Goal: Task Accomplishment & Management: Use online tool/utility

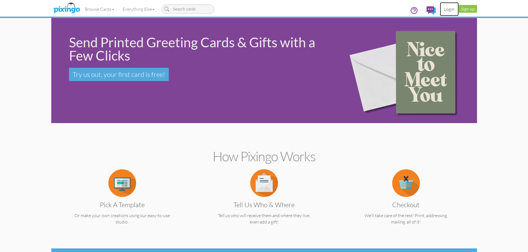
click at [450, 10] on link "Login" at bounding box center [449, 9] width 19 height 14
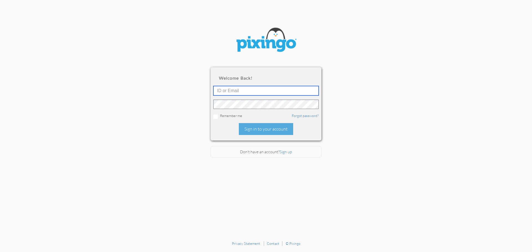
type input "[EMAIL_ADDRESS][DOMAIN_NAME]"
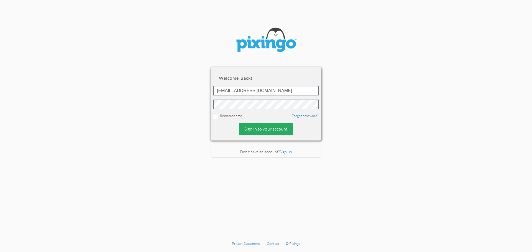
click at [264, 131] on div "Sign in to your account" at bounding box center [266, 129] width 54 height 12
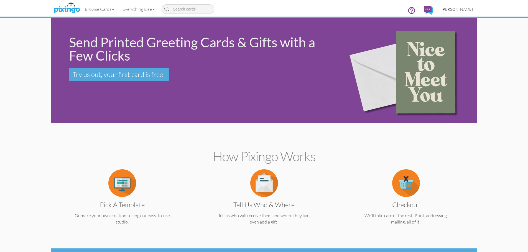
click at [458, 10] on span "[PERSON_NAME]" at bounding box center [456, 9] width 31 height 5
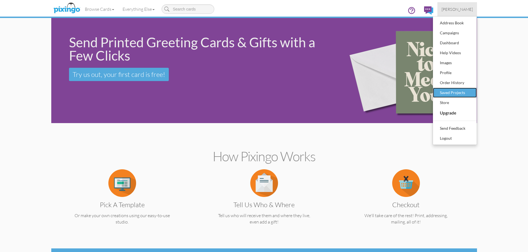
click at [444, 93] on div "Saved Projects" at bounding box center [454, 93] width 33 height 8
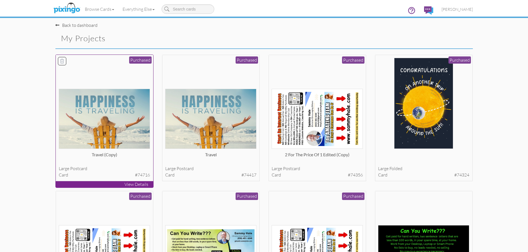
click at [126, 86] on div at bounding box center [104, 103] width 91 height 91
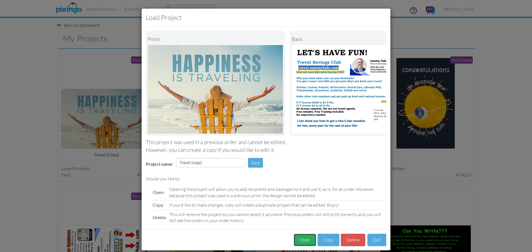
click at [299, 244] on button "Open" at bounding box center [305, 240] width 22 height 12
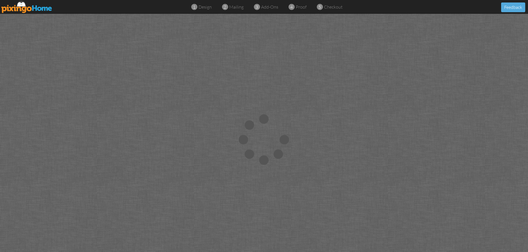
click at [37, 8] on img at bounding box center [26, 7] width 51 height 12
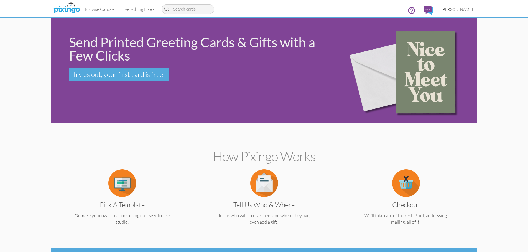
click at [458, 10] on span "[PERSON_NAME]" at bounding box center [456, 9] width 31 height 5
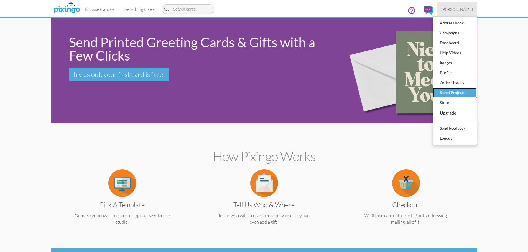
click at [446, 91] on div "Saved Projects" at bounding box center [454, 93] width 33 height 8
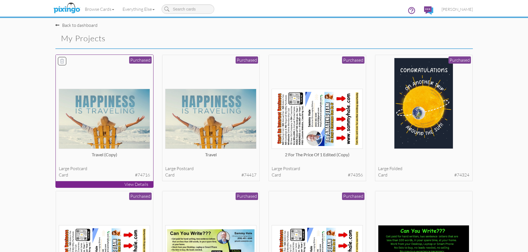
click at [121, 129] on img at bounding box center [104, 119] width 91 height 60
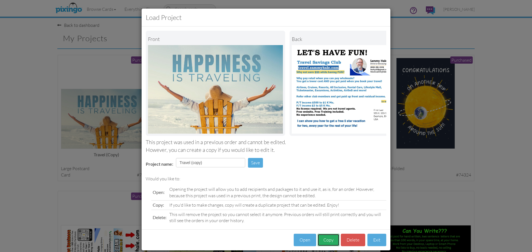
click at [325, 244] on button "Copy" at bounding box center [329, 240] width 22 height 12
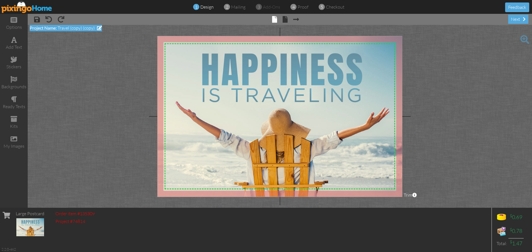
click at [98, 28] on span at bounding box center [99, 28] width 5 height 4
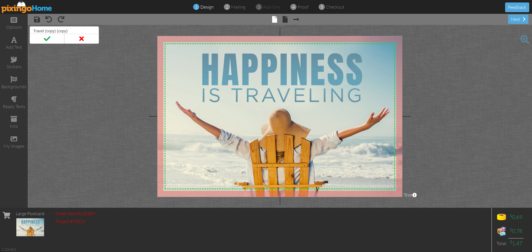
click at [114, 29] on project-studio-wrapper "X X X X X X X X X X X X X X X X X X X X X X X X X X X X X X X X X X X X X X X X…" at bounding box center [280, 116] width 504 height 183
click at [110, 30] on project-studio-wrapper "X X X X X X X X X X X X X X X X X X X X X X X X X X X X X X X X X X X X X X X X…" at bounding box center [280, 116] width 504 height 183
click at [82, 40] on span at bounding box center [81, 39] width 35 height 10
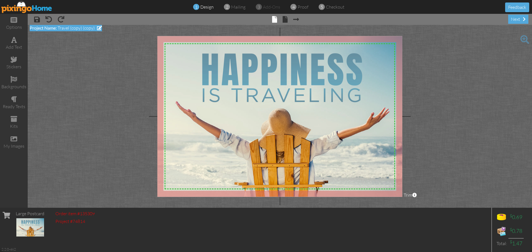
click at [87, 28] on span "Travel (copy) (copy)" at bounding box center [76, 28] width 37 height 6
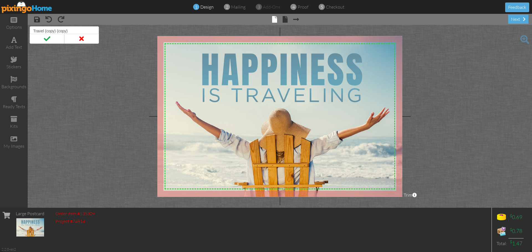
click at [87, 28] on input "Travel (copy) (copy)" at bounding box center [64, 30] width 69 height 9
type input "Travel third try"
click at [50, 40] on span at bounding box center [47, 39] width 35 height 10
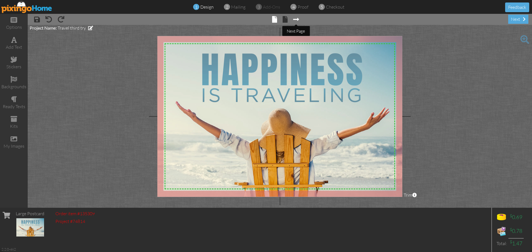
click at [298, 20] on span at bounding box center [296, 19] width 6 height 7
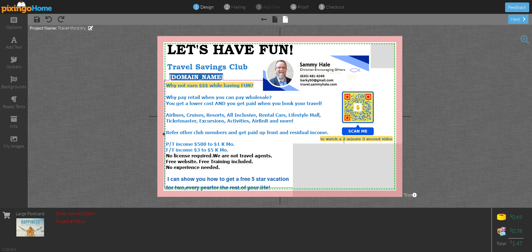
click at [236, 143] on div "P/T income $500 to $1 K Mo." at bounding box center [254, 144] width 176 height 6
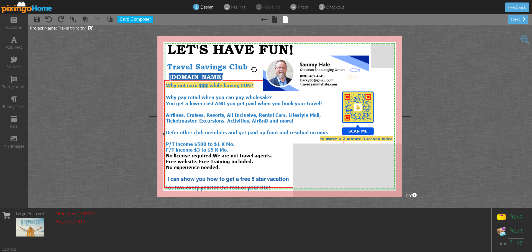
click at [236, 143] on div "P/T income $500 to $1 K Mo." at bounding box center [254, 144] width 176 height 6
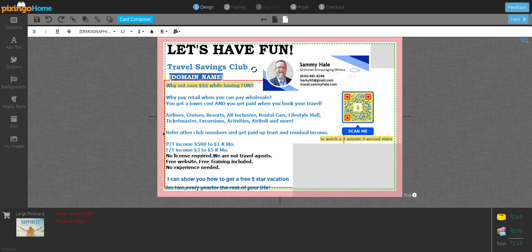
click at [234, 141] on div "P/T income $500 to $1 K Mo." at bounding box center [254, 144] width 176 height 6
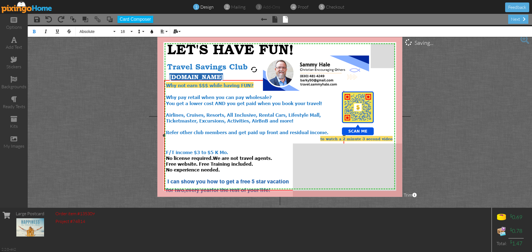
click at [179, 143] on div at bounding box center [254, 145] width 176 height 8
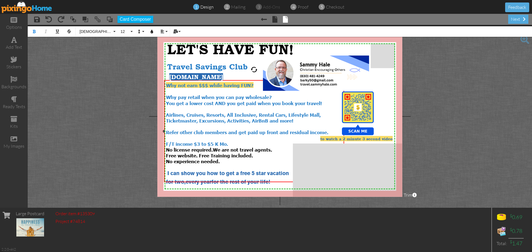
click at [198, 141] on span "F/T income $3 to $5 K Mo." at bounding box center [197, 144] width 62 height 6
click at [229, 141] on span "F/T income $3,000 to $5 K Mo." at bounding box center [202, 144] width 73 height 6
click at [177, 141] on span "F/T income $3,000 to $5,000 Mo." at bounding box center [205, 144] width 78 height 6
click at [333, 131] on div "You get a lower cost AND you get paid when you book your travel! Airlines, Crui…" at bounding box center [254, 117] width 176 height 35
click at [167, 141] on span "Income $3,000 to $5,000 Mo." at bounding box center [201, 144] width 70 height 6
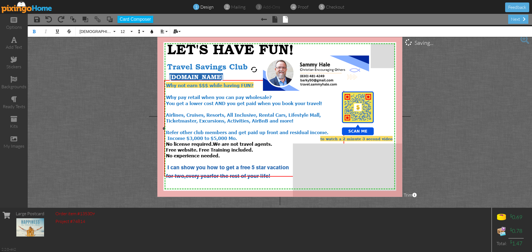
click at [249, 136] on div "Income $3,000 to $5,000 Mo. No license required. We are not travel agents. Free…" at bounding box center [254, 143] width 176 height 17
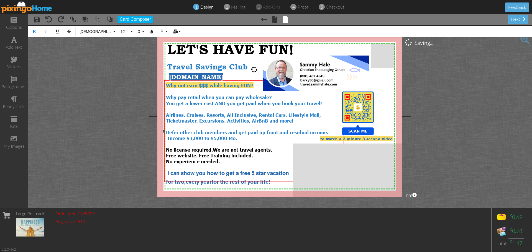
click at [168, 136] on span "Income $3,000 to $5,000 Mo." at bounding box center [202, 138] width 70 height 6
click at [170, 141] on div "No license required. We are not travel agents. Free website. Free Training incl…" at bounding box center [254, 149] width 176 height 17
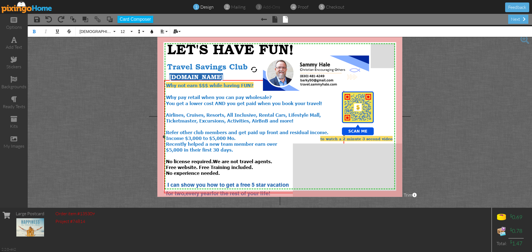
click at [270, 153] on div "No license required. We are not travel agents. Free website. Free Training incl…" at bounding box center [254, 161] width 176 height 17
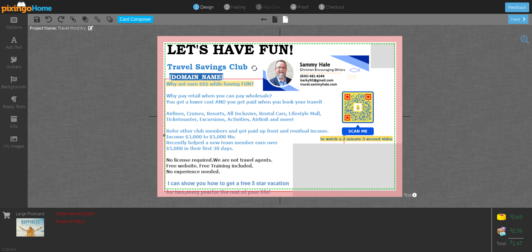
click at [246, 91] on div at bounding box center [254, 90] width 176 height 6
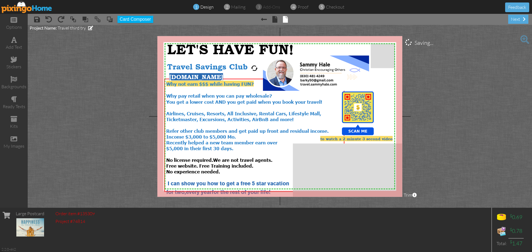
click at [445, 127] on project-studio-wrapper "X X X X X X X X X X X X X X X X X X X X X X X X X X X X X X X X X X X X X X X X…" at bounding box center [280, 116] width 504 height 183
click at [288, 129] on span "You get a lower cost AND you get paid when you book your travel! Airlines, Crui…" at bounding box center [247, 116] width 162 height 35
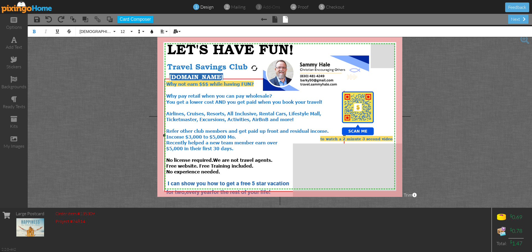
click at [288, 129] on span "You get a lower cost AND you get paid when you book your travel! Airlines, Crui…" at bounding box center [247, 116] width 162 height 35
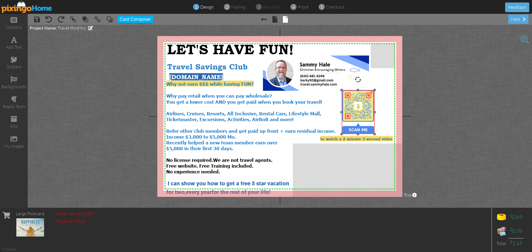
click at [357, 114] on img at bounding box center [358, 112] width 44 height 44
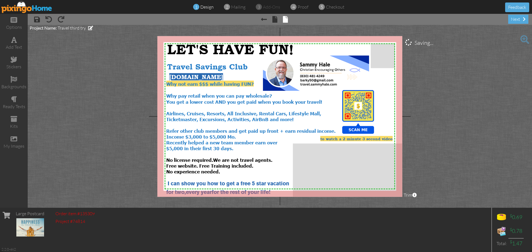
click at [427, 124] on project-studio-wrapper "X X X X X X X X X X X X X X X X X X X X X X X X X X X X X X X X X X X X X X X X…" at bounding box center [280, 116] width 504 height 183
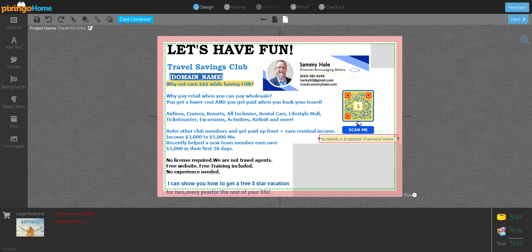
click at [380, 141] on span "to watch a 2 minute 3 second video" at bounding box center [357, 139] width 72 height 5
click at [444, 142] on project-studio-wrapper "X X X X X X X X X X X X X X X X X X X X X X X X X X X X X X X X X X X X X X X X…" at bounding box center [280, 116] width 504 height 183
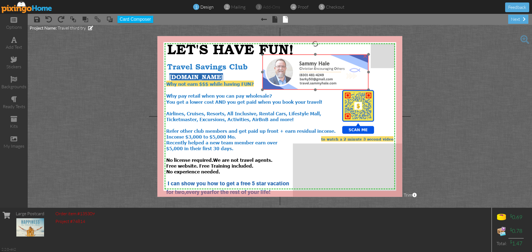
click at [335, 87] on img at bounding box center [315, 72] width 106 height 35
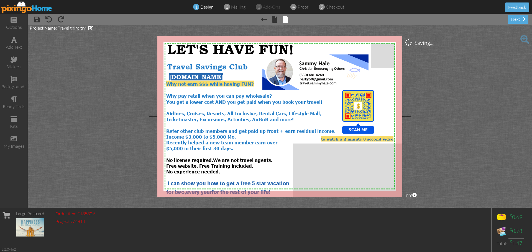
click at [520, 116] on project-studio-wrapper "X X X X X X X X X X X X X X X X X X X X X X X X X X X X X X X X X X X X X X X X…" at bounding box center [280, 116] width 504 height 183
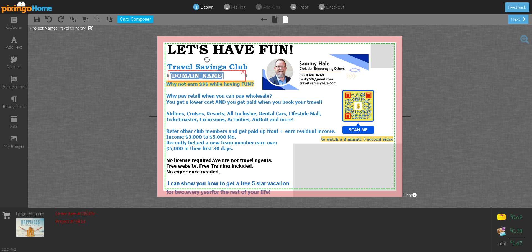
click at [218, 79] on span "[DOMAIN_NAME]" at bounding box center [197, 75] width 54 height 7
click at [491, 124] on project-studio-wrapper "X X X X X X X X X X X X X X X X X X X X X X X X X X X X X X X X X X X X X X X X…" at bounding box center [280, 116] width 504 height 183
click at [360, 71] on div at bounding box center [360, 70] width 3 height 3
click at [355, 70] on div "×" at bounding box center [354, 70] width 11 height 4
click at [353, 70] on div "×" at bounding box center [357, 69] width 9 height 9
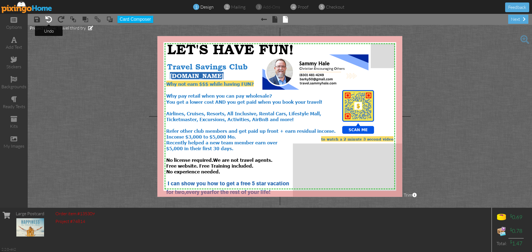
click at [50, 21] on span at bounding box center [48, 19] width 7 height 7
click at [438, 95] on project-studio-wrapper "X X X X X X X X X X X X X X X X X X X X X X X X X X X X X X X X X X X X X X X X…" at bounding box center [280, 116] width 504 height 183
click at [434, 79] on project-studio-wrapper "X X X X X X X X X X X X X X X X X X X X X X X X X X X X X X X X X X X X X X X X…" at bounding box center [280, 116] width 504 height 183
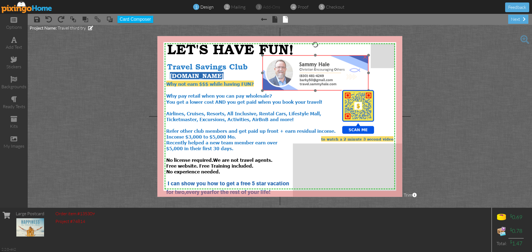
click at [360, 83] on img at bounding box center [315, 72] width 106 height 35
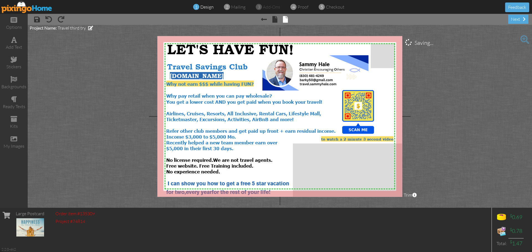
click at [449, 86] on project-studio-wrapper "X X X X X X X X X X X X X X X X X X X X X X X X X X X X X X X X X X X X X X X X…" at bounding box center [280, 116] width 504 height 183
click at [466, 78] on project-studio-wrapper "X X X X X X X X X X X X X X X X X X X X X X X X X X X X X X X X X X X X X X X X…" at bounding box center [280, 116] width 504 height 183
click at [37, 19] on span at bounding box center [37, 19] width 6 height 7
click at [27, 8] on img at bounding box center [26, 7] width 51 height 12
